Goal: Find specific page/section: Find specific page/section

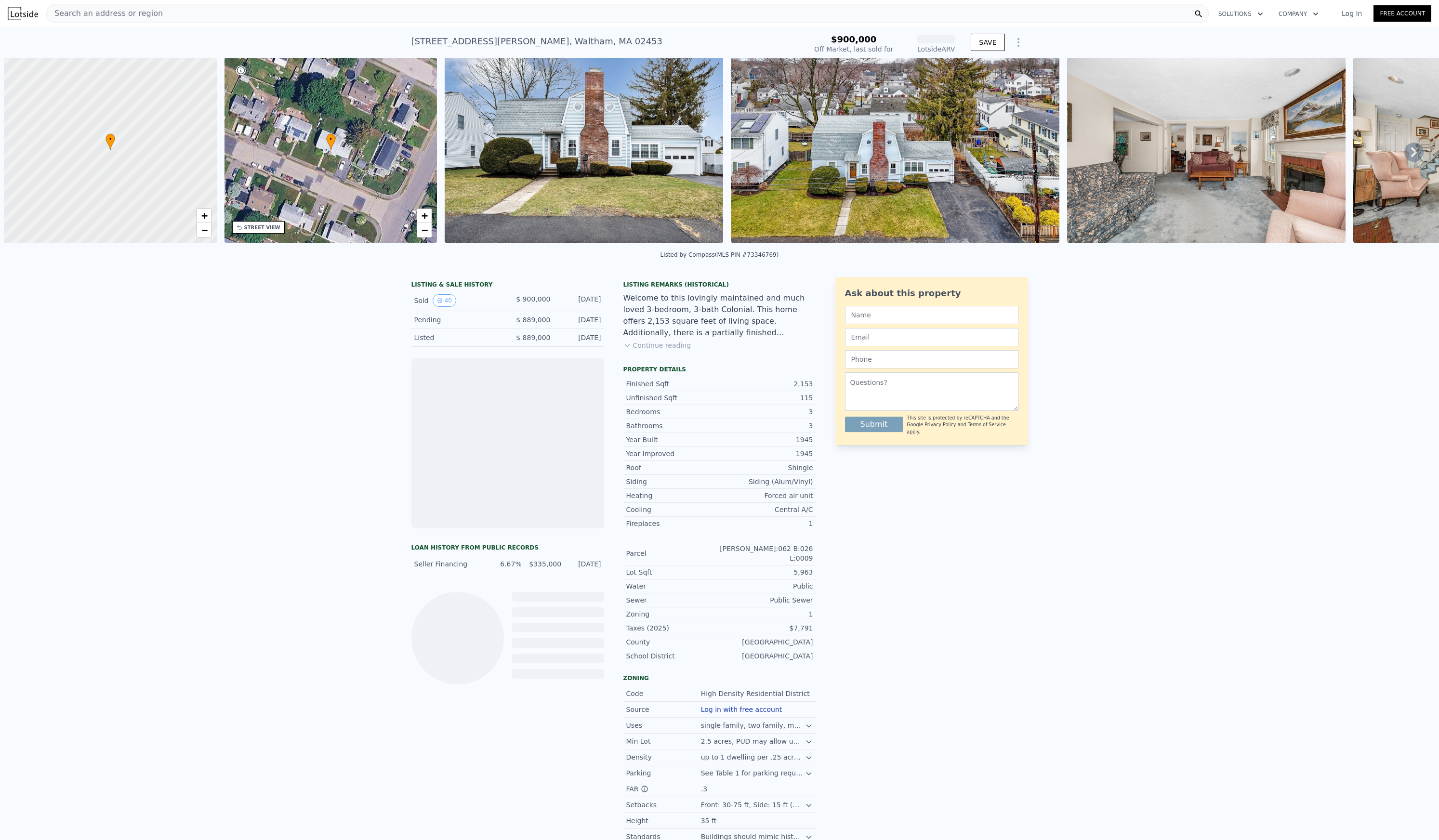
scroll to position [0, 4]
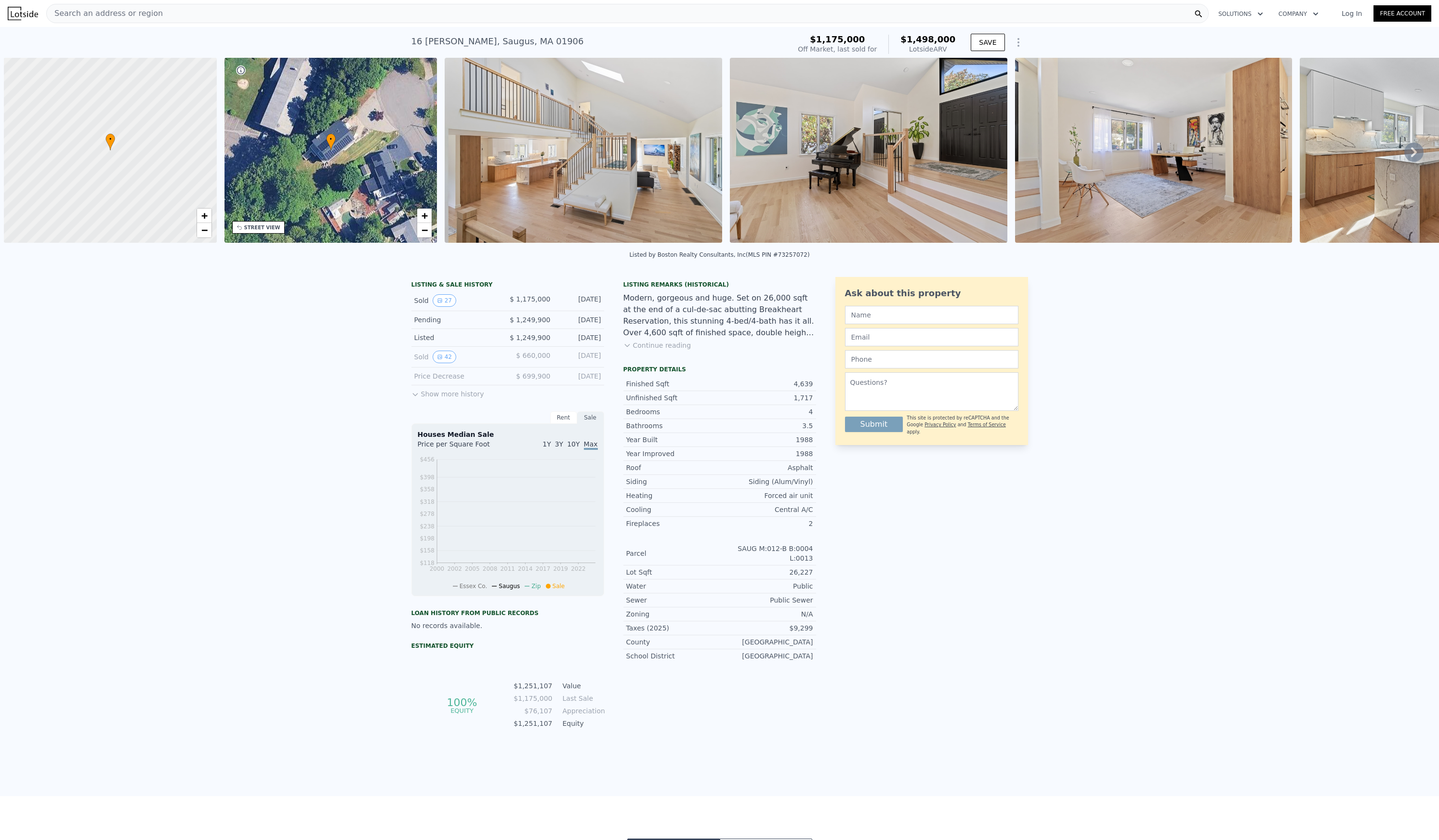
scroll to position [0, 4]
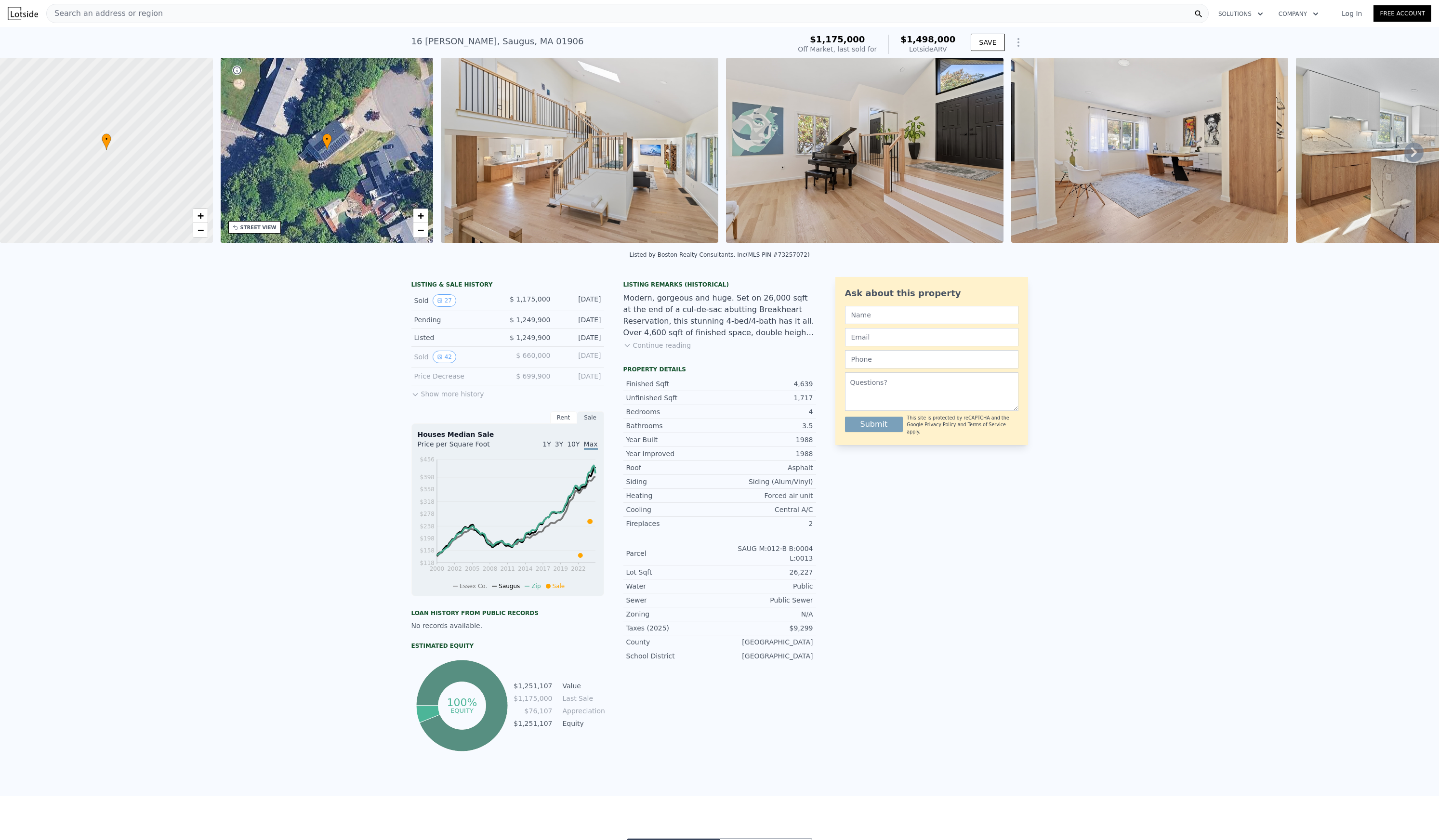
click at [577, 145] on img at bounding box center [579, 150] width 277 height 185
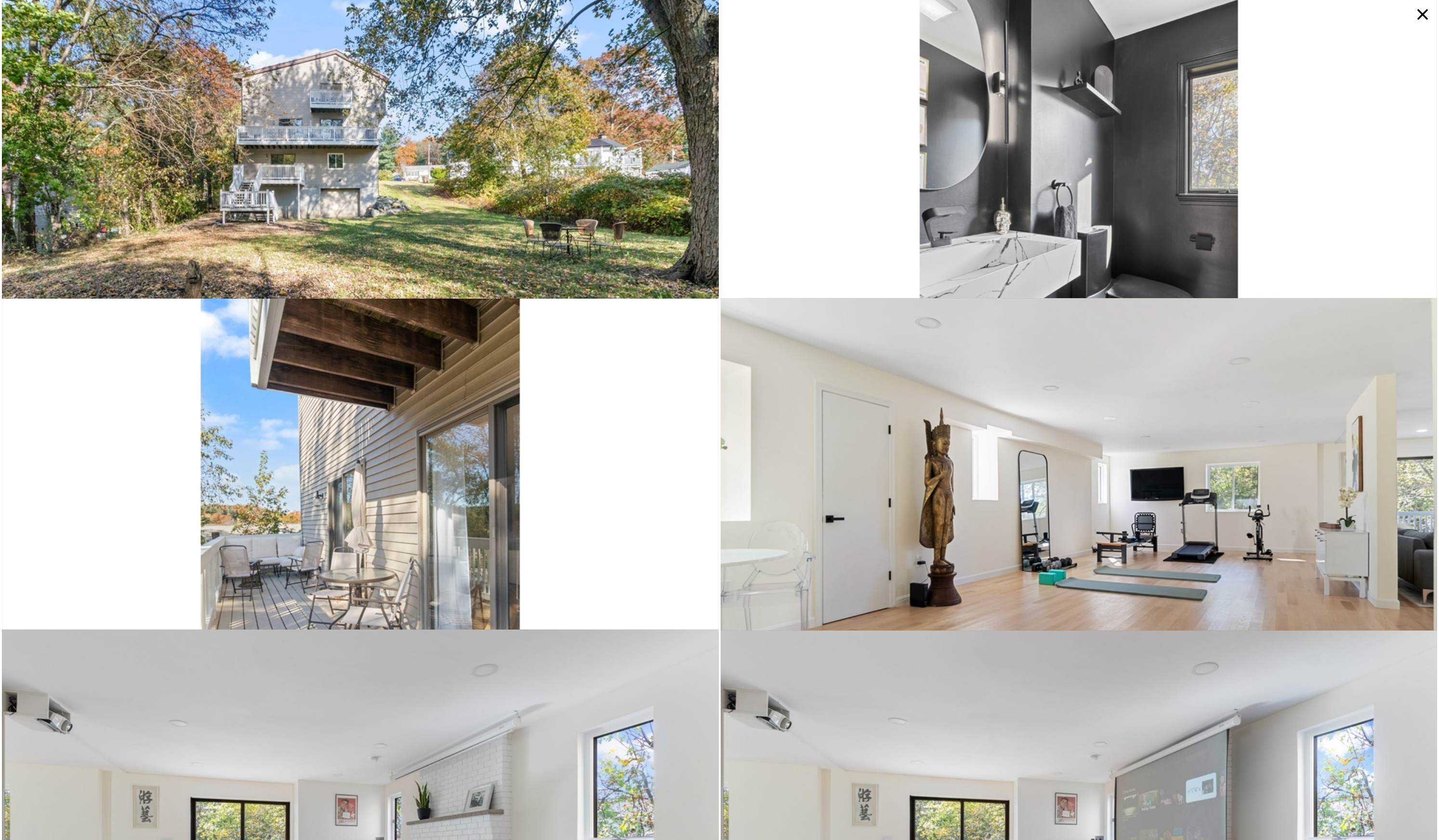
scroll to position [3934, 0]
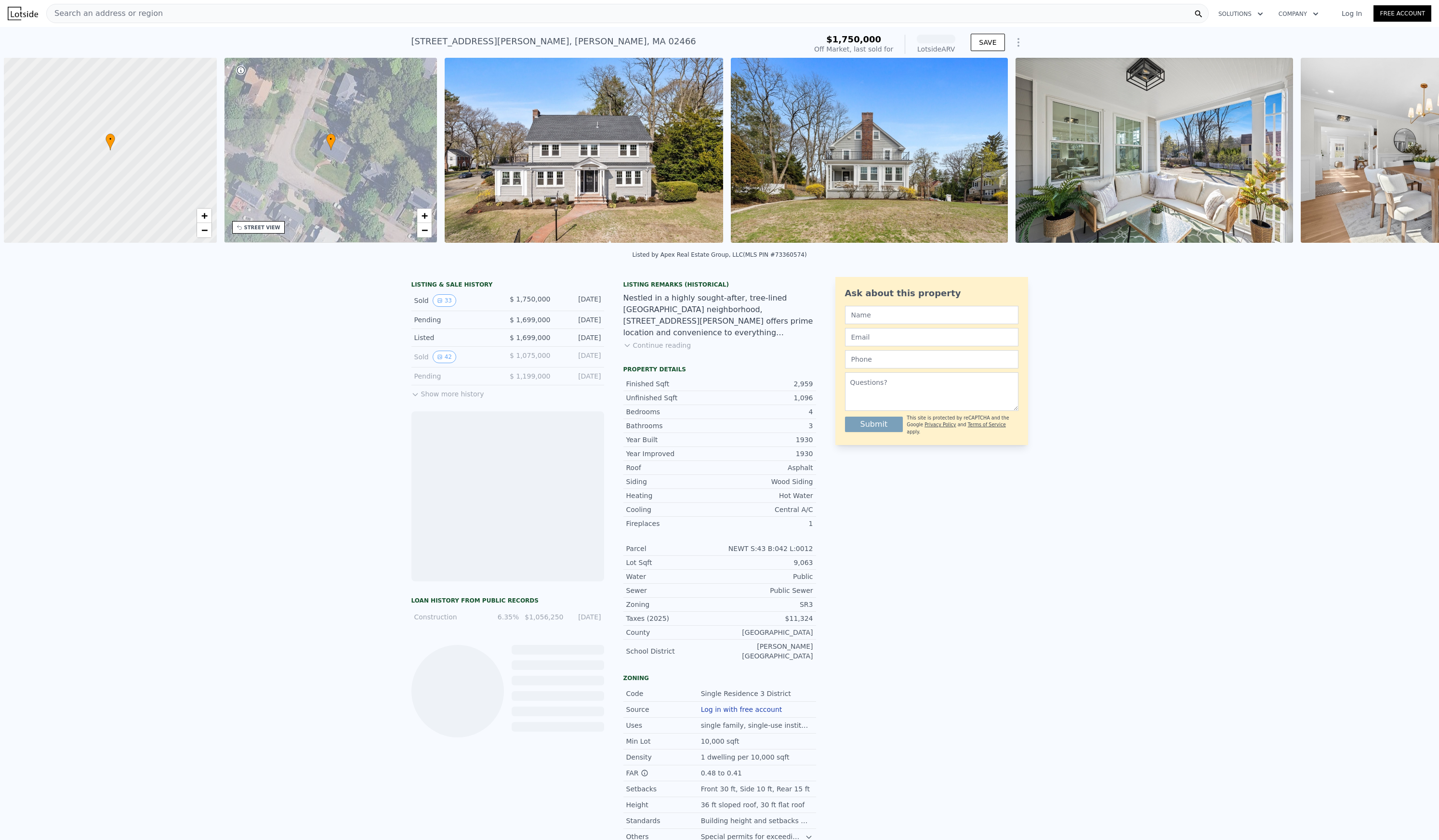
scroll to position [0, 4]
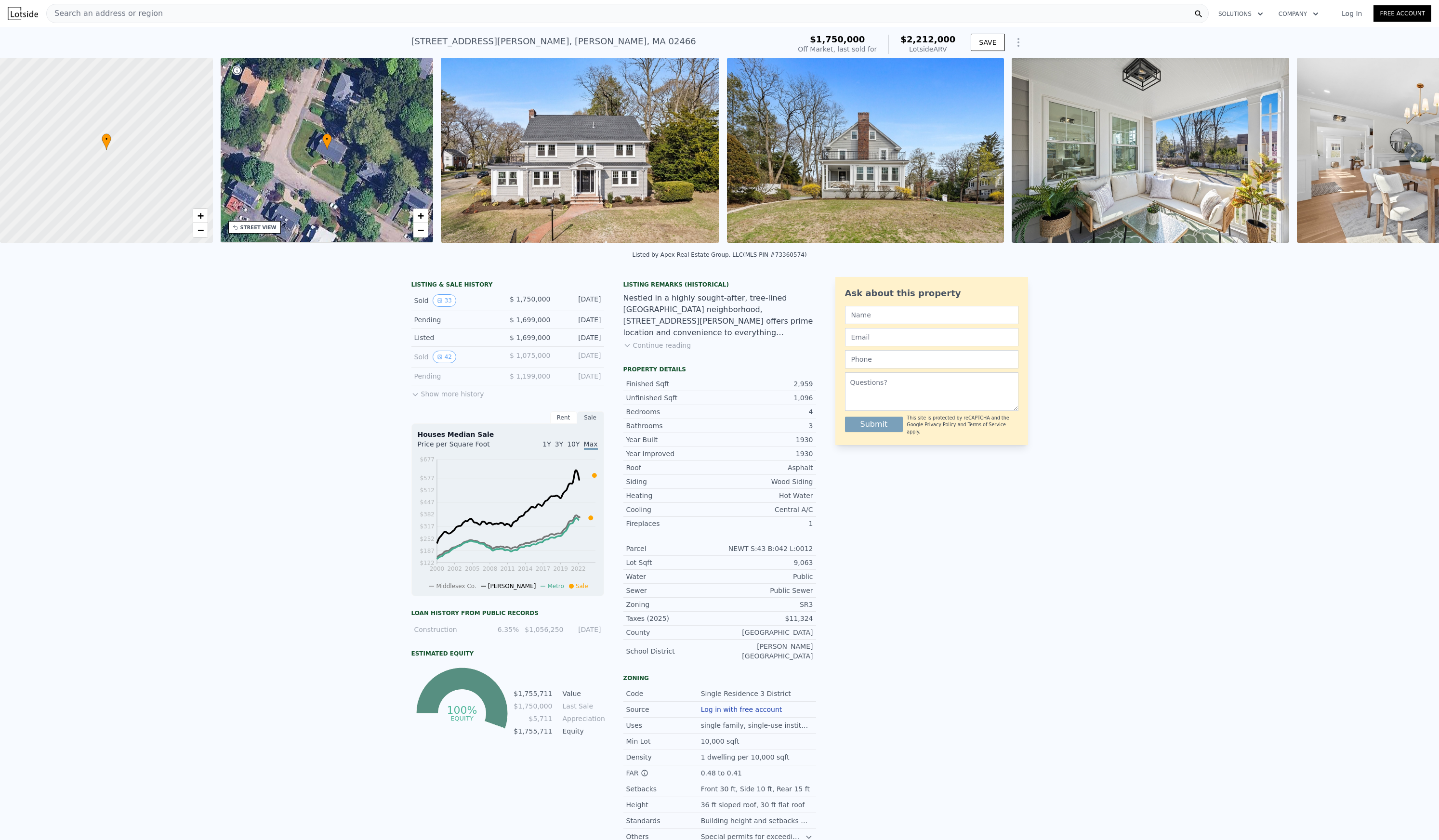
click at [447, 399] on button "Show more history" at bounding box center [448, 392] width 73 height 13
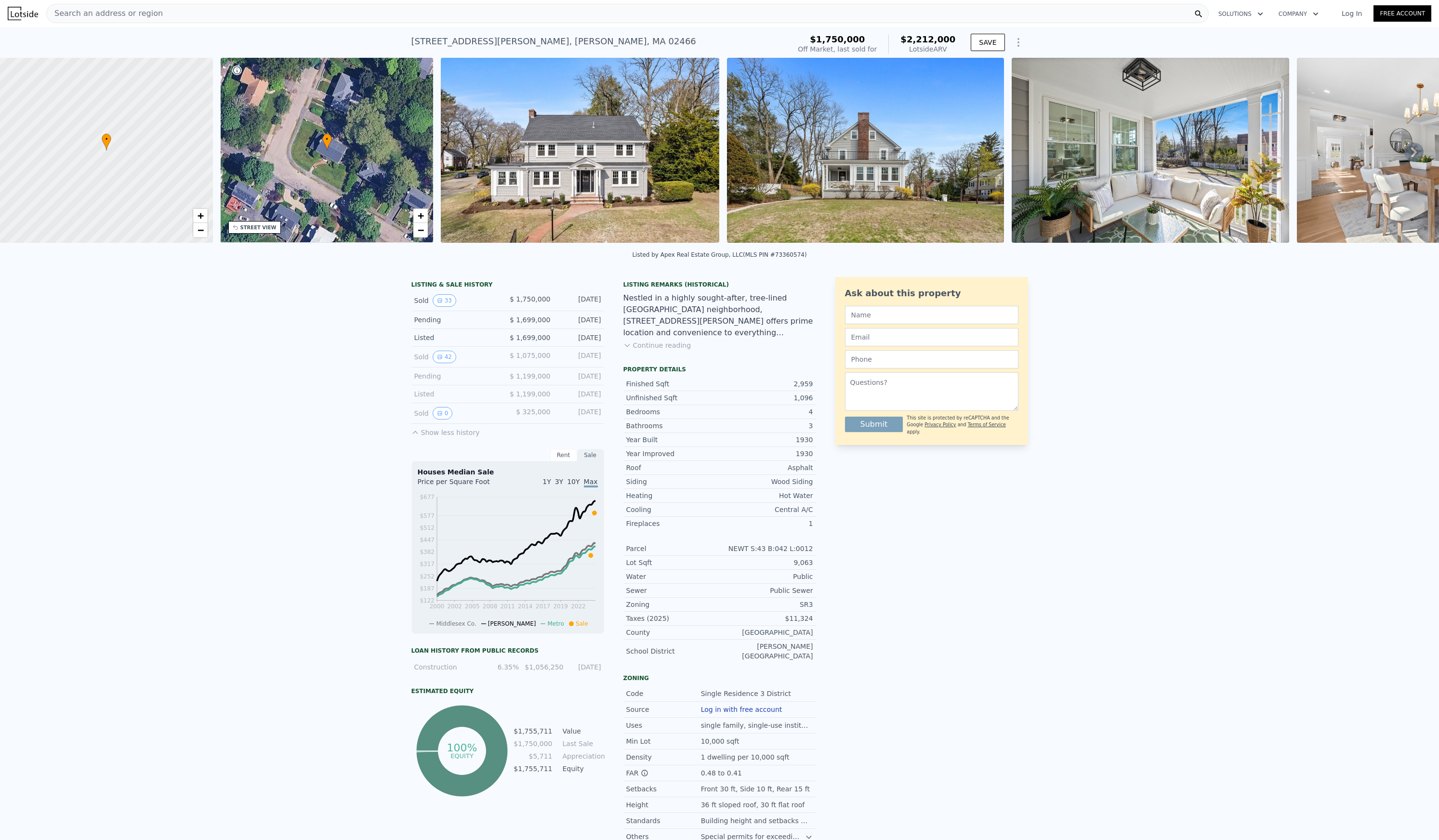
click at [1409, 154] on icon at bounding box center [1414, 152] width 19 height 19
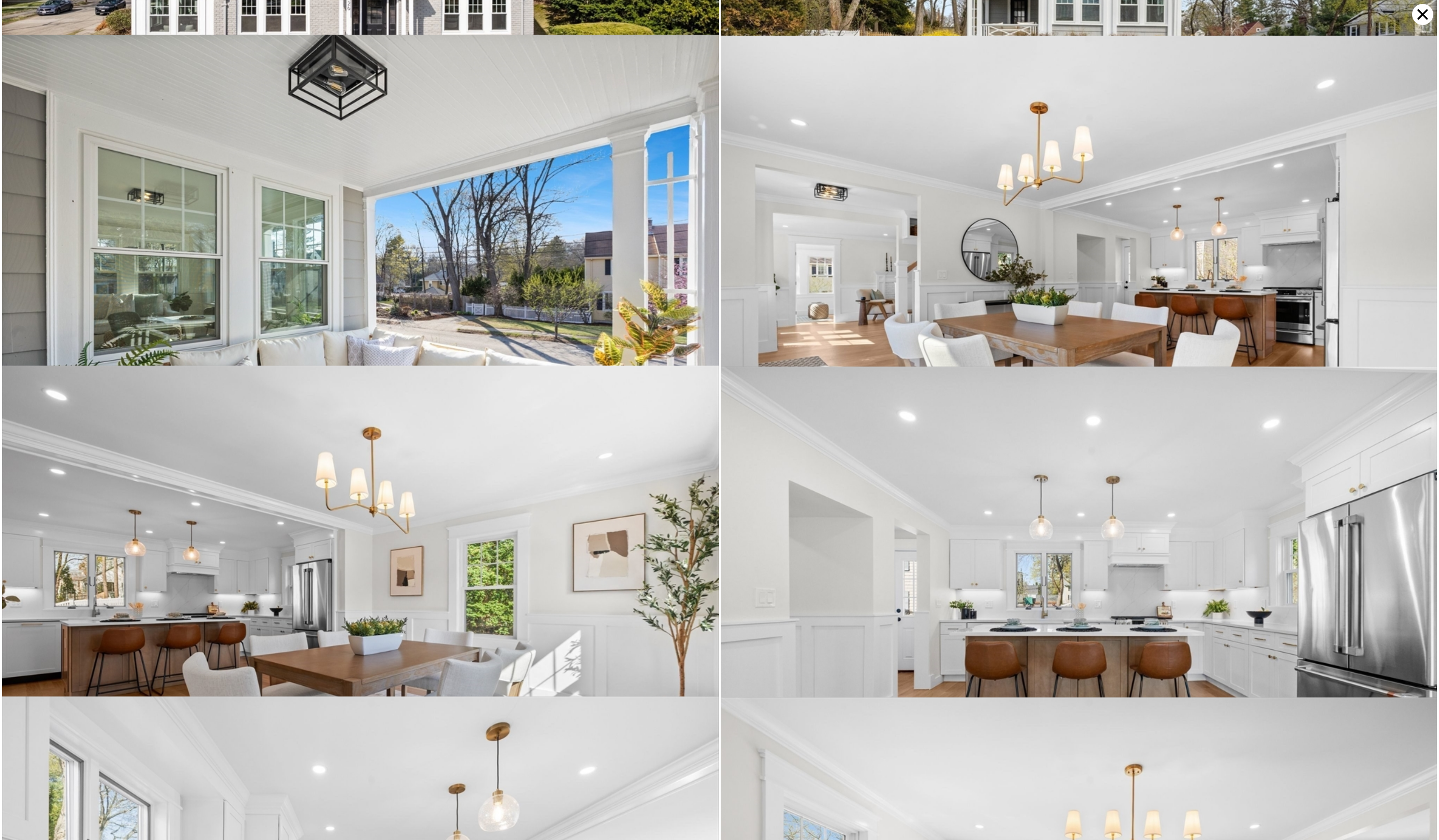
scroll to position [330, 0]
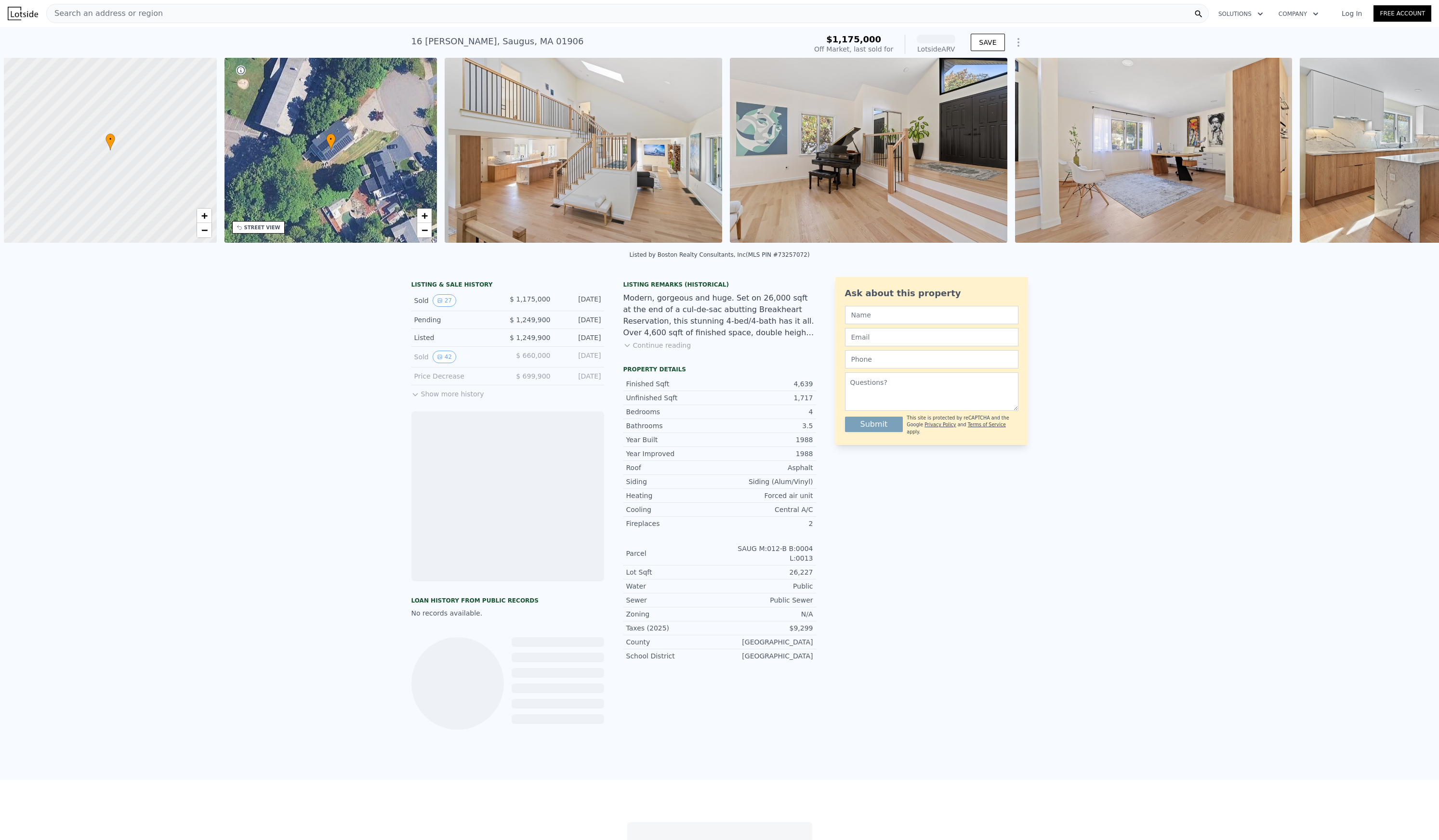
scroll to position [0, 4]
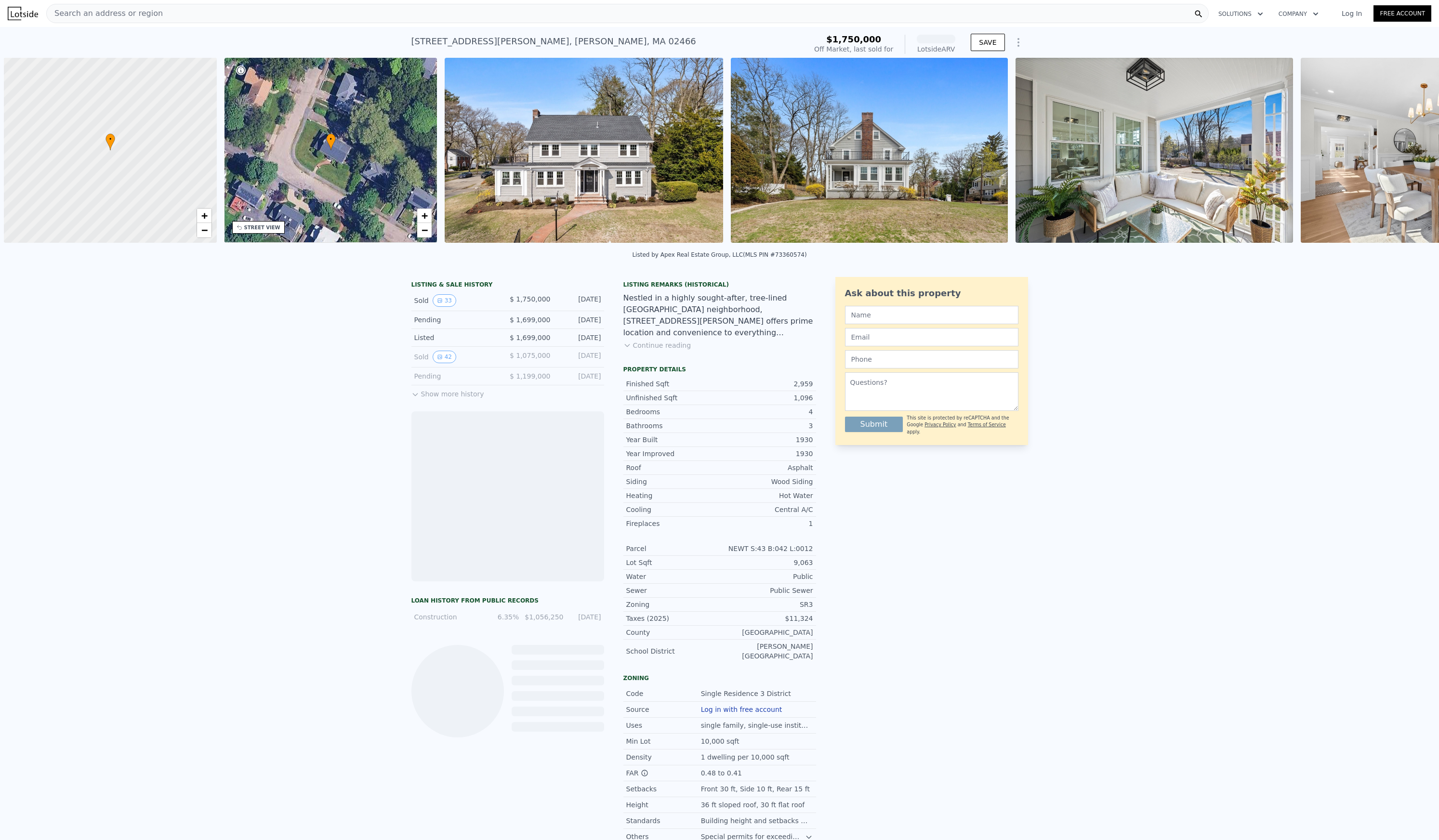
scroll to position [0, 4]
